Goal: Navigation & Orientation: Find specific page/section

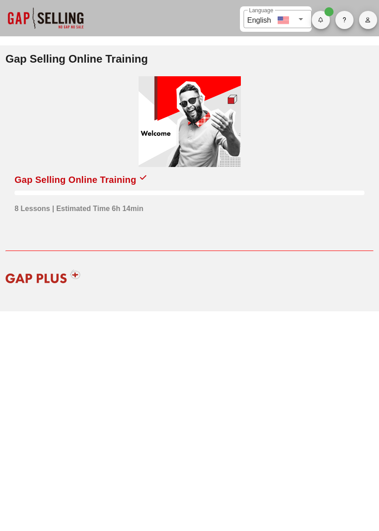
click at [74, 184] on div "Gap Selling Online Training" at bounding box center [76, 180] width 122 height 15
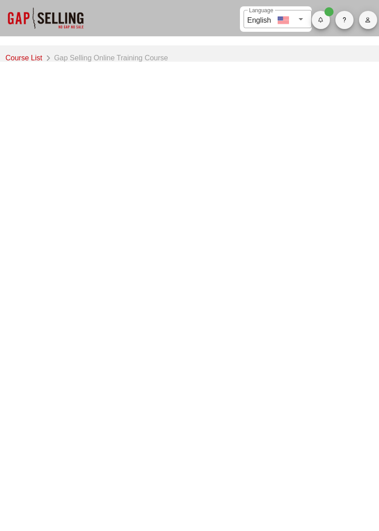
click at [19, 58] on link "Course List" at bounding box center [25, 57] width 40 height 13
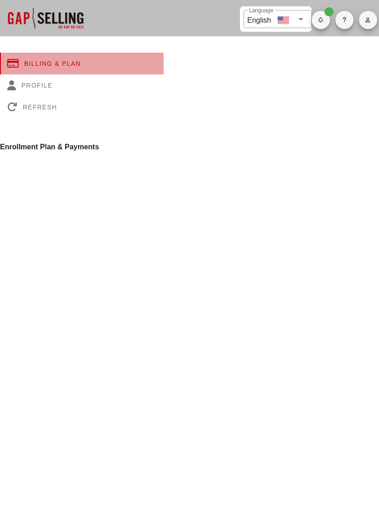
click at [16, 59] on icon at bounding box center [15, 64] width 17 height 10
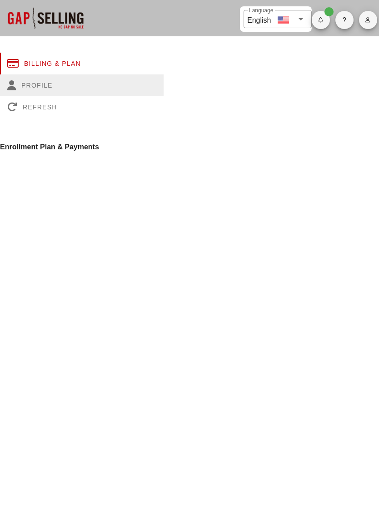
click at [22, 86] on div "Profile" at bounding box center [81, 85] width 163 height 22
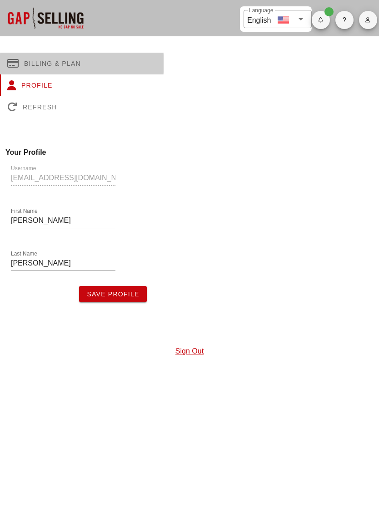
click at [12, 63] on icon at bounding box center [15, 64] width 17 height 10
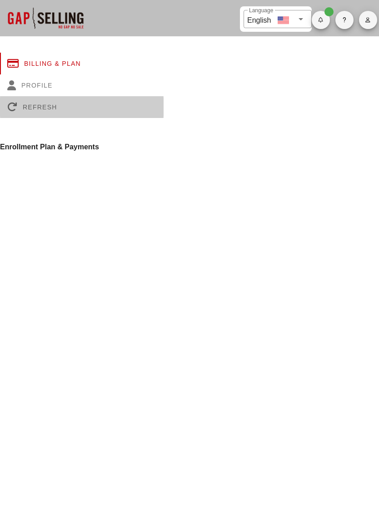
click at [24, 109] on div "Refresh" at bounding box center [81, 107] width 163 height 22
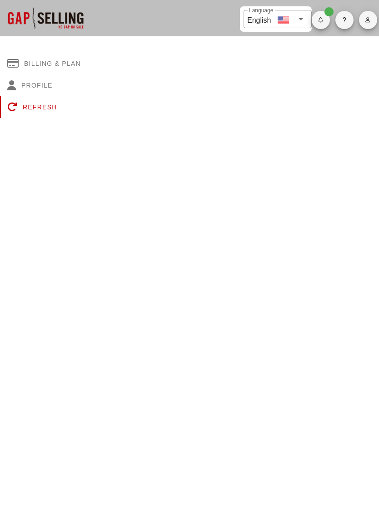
click at [313, 33] on div "​ Language English" at bounding box center [311, 18] width 133 height 36
click at [321, 21] on icon "button" at bounding box center [320, 19] width 6 height 5
click at [341, 58] on div "All caught up!" at bounding box center [341, 49] width 44 height 20
click at [22, 30] on div at bounding box center [45, 18] width 91 height 36
